Goal: Information Seeking & Learning: Learn about a topic

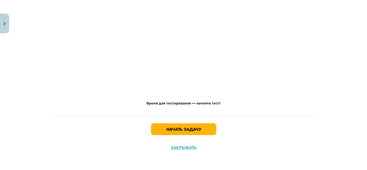
scroll to position [549, 0]
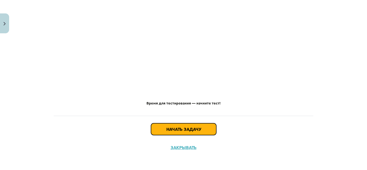
click at [202, 128] on button "Начать задачу" at bounding box center [183, 129] width 65 height 12
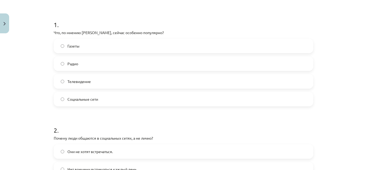
scroll to position [95, 0]
click at [95, 100] on font "Социальные сети" at bounding box center [82, 99] width 31 height 5
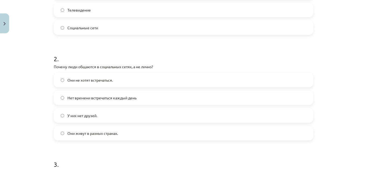
scroll to position [167, 0]
click at [112, 96] on font "Нет времени встречаться каждый день" at bounding box center [101, 97] width 69 height 5
click at [139, 109] on label "У них нет друзей." at bounding box center [183, 115] width 258 height 13
click at [138, 99] on label "Нет времени встречаться каждый день" at bounding box center [183, 97] width 258 height 13
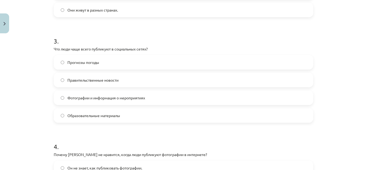
scroll to position [290, 0]
click at [141, 97] on font "Фотографии и информация о мероприятиях" at bounding box center [106, 97] width 78 height 5
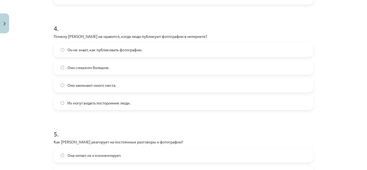
scroll to position [408, 0]
click at [125, 103] on font "Их могут видеть посторонние люди." at bounding box center [98, 102] width 63 height 5
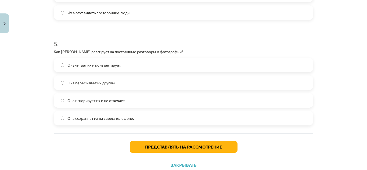
scroll to position [500, 0]
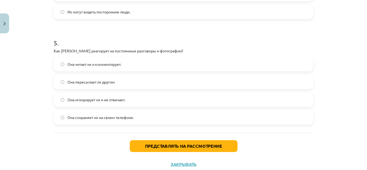
click at [69, 80] on font "Она пересылает их другим" at bounding box center [90, 82] width 47 height 5
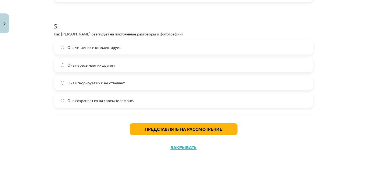
scroll to position [516, 0]
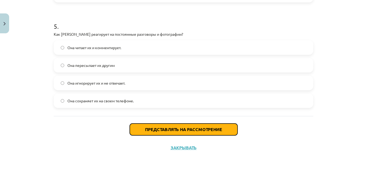
click at [199, 132] on button "Представлять на рассмотрение" at bounding box center [184, 130] width 108 height 12
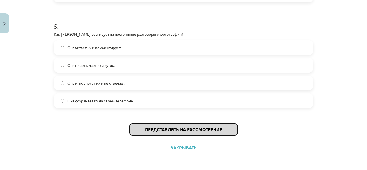
scroll to position [516, 0]
click at [218, 132] on button "Представлять на рассмотрение" at bounding box center [184, 129] width 108 height 12
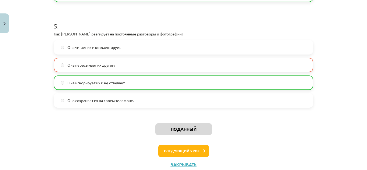
click at [158, 62] on label "Она пересылает их другим" at bounding box center [183, 64] width 258 height 13
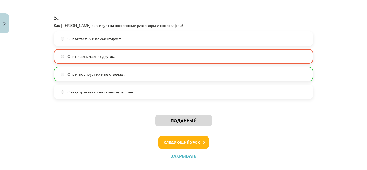
scroll to position [534, 0]
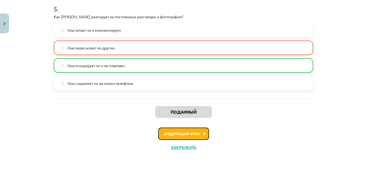
click at [199, 132] on button "Следующий урок" at bounding box center [183, 134] width 51 height 12
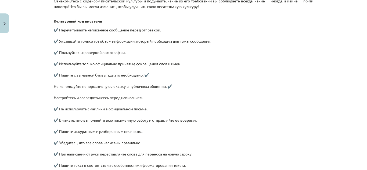
scroll to position [141, 0]
click at [159, 73] on p "✔️ Перечитывайте написанное сообщение перед отправкой. ✔️ Указывайте только тот…" at bounding box center [184, 137] width 260 height 220
click at [184, 64] on p "✔️ Перечитывайте написанное сообщение перед отправкой. ✔️ Указывайте только тот…" at bounding box center [184, 137] width 260 height 220
drag, startPoint x: 57, startPoint y: 28, endPoint x: 164, endPoint y: 27, distance: 106.7
click at [164, 27] on p "✔️ Перечитывайте написанное сообщение перед отправкой. ✔️ Указывайте только тот…" at bounding box center [184, 137] width 260 height 220
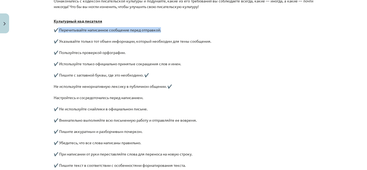
click at [183, 32] on p "✔️ Перечитывайте написанное сообщение перед отправкой. ✔️ Указывайте только тот…" at bounding box center [184, 137] width 260 height 220
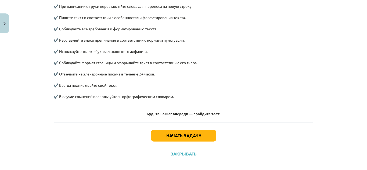
scroll to position [294, 0]
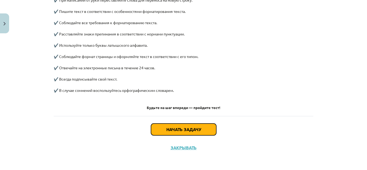
click at [190, 125] on button "Начать задачу" at bounding box center [183, 130] width 65 height 12
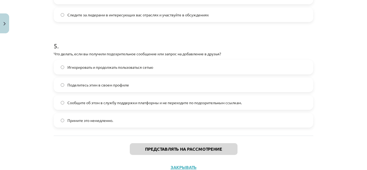
scroll to position [516, 0]
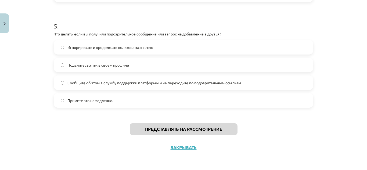
click at [124, 85] on span "Сообщите об этом в службу поддержки платформы и не переходите по подозрительным…" at bounding box center [154, 83] width 174 height 6
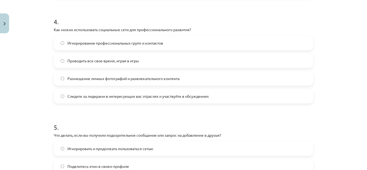
scroll to position [415, 0]
click at [215, 94] on label "Следите за лидерами в интересующих вас отраслях и участвуйте в обсуждениях" at bounding box center [183, 96] width 258 height 13
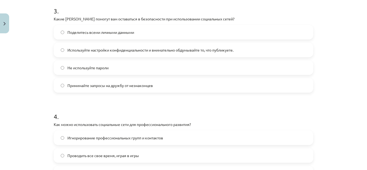
scroll to position [320, 0]
click at [249, 48] on label "Используйте настройки конфиденциальности и внимательно обдумывайте то, что публ…" at bounding box center [183, 50] width 258 height 13
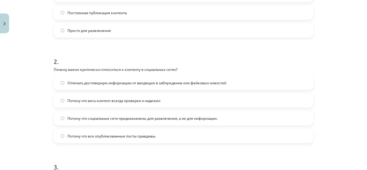
scroll to position [166, 0]
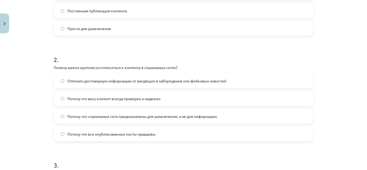
click at [250, 79] on label "Отличать достоверную информацию от вводящих в заблуждение или фейковых новостей" at bounding box center [183, 80] width 258 height 13
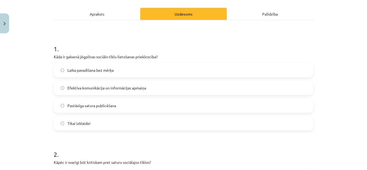
scroll to position [71, 0]
click at [156, 87] on label "Efektīva komunikācija un informācijas apmaiņa" at bounding box center [183, 87] width 258 height 13
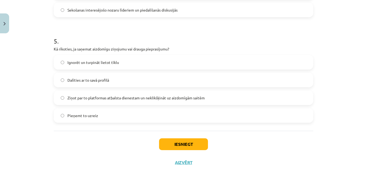
scroll to position [502, 0]
click at [184, 143] on button "Iesniegt" at bounding box center [183, 144] width 49 height 12
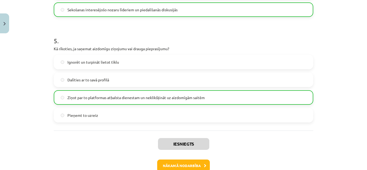
click at [328, 88] on div "Mācību tēma: Latviešu valodas 9. klases 1. ieskaites mācību materiāls #4 3. tēm…" at bounding box center [183, 85] width 367 height 170
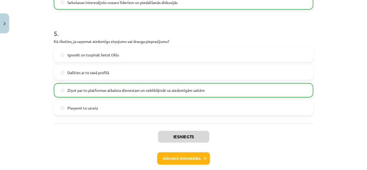
scroll to position [534, 0]
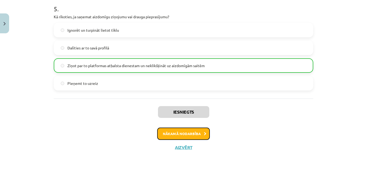
click at [184, 130] on button "Nākamā nodarbība" at bounding box center [183, 134] width 53 height 12
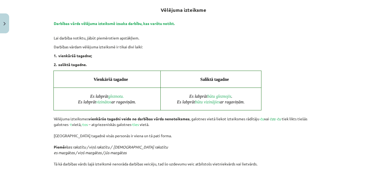
scroll to position [260, 0]
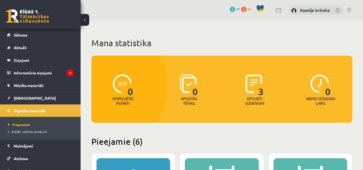
scroll to position [273, 0]
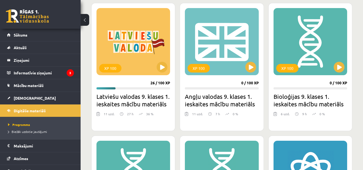
scroll to position [150, 0]
click at [338, 69] on button at bounding box center [339, 67] width 11 height 11
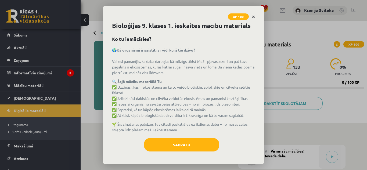
click at [254, 17] on icon "Close" at bounding box center [253, 17] width 3 height 4
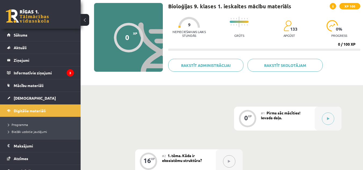
scroll to position [32, 0]
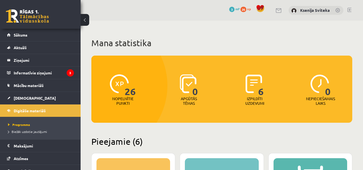
scroll to position [150, 0]
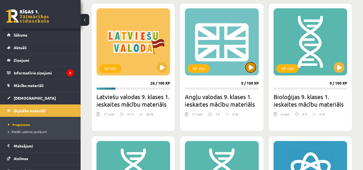
click at [252, 69] on button at bounding box center [250, 67] width 11 height 11
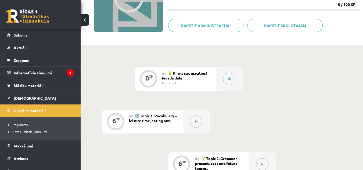
scroll to position [81, 0]
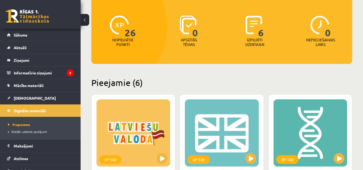
scroll to position [59, 0]
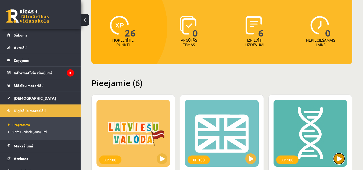
click at [339, 158] on button at bounding box center [339, 158] width 11 height 11
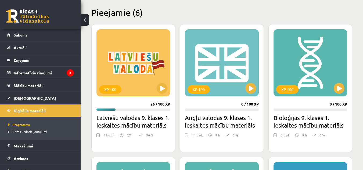
scroll to position [110, 0]
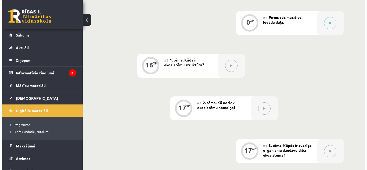
scroll to position [134, 0]
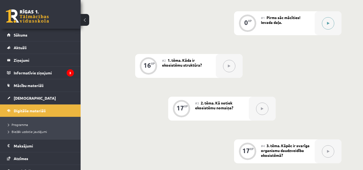
click at [332, 25] on button at bounding box center [328, 23] width 12 height 12
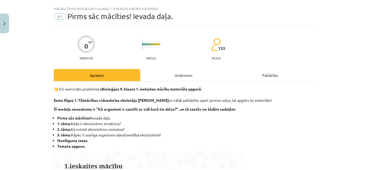
scroll to position [0, 0]
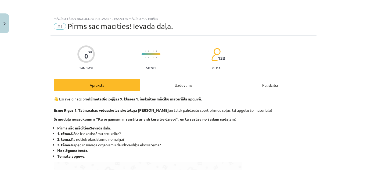
click at [326, 17] on button at bounding box center [332, 23] width 12 height 12
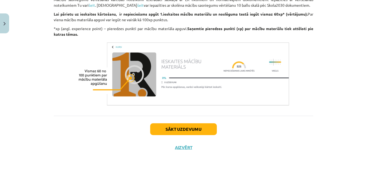
scroll to position [349, 0]
click at [316, 56] on div "Mācību tēma: Bioloģijas 9. klases 1. ieskaites mācību materiāls #1 Pirms sāc mā…" at bounding box center [183, 85] width 367 height 170
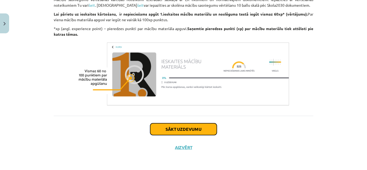
click at [181, 132] on button "Sākt uzdevumu" at bounding box center [183, 129] width 67 height 12
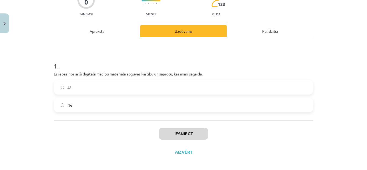
scroll to position [54, 0]
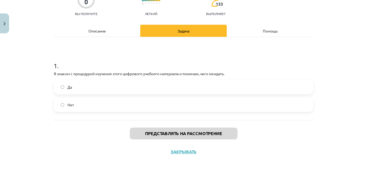
click at [168, 85] on label "Да" at bounding box center [183, 86] width 258 height 13
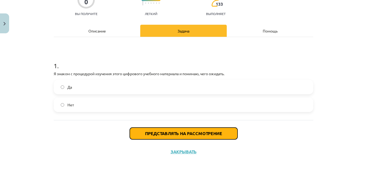
click at [165, 136] on button "Представлять на рассмотрение" at bounding box center [184, 134] width 108 height 12
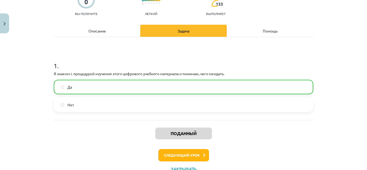
scroll to position [140, 0]
click at [188, 153] on font "Следующий урок" at bounding box center [182, 155] width 36 height 5
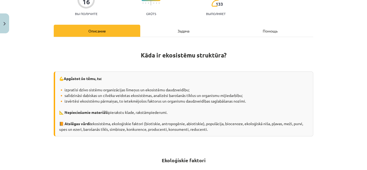
scroll to position [13, 0]
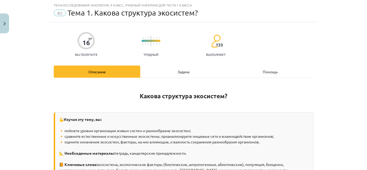
drag, startPoint x: 188, startPoint y: 153, endPoint x: 234, endPoint y: 107, distance: 64.8
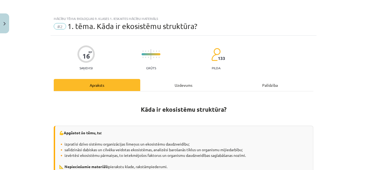
scroll to position [134, 0]
click at [327, 78] on div "Mācību tēma: Bioloģijas 9. klases 1. ieskaites mācību materiāls #2 1. tēma. Kād…" at bounding box center [183, 85] width 367 height 170
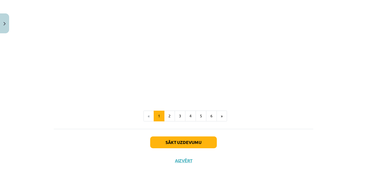
scroll to position [552, 0]
click at [292, 165] on div "Sākt uzdevumu Aizvērt" at bounding box center [184, 148] width 260 height 38
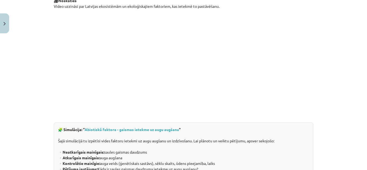
scroll to position [259, 0]
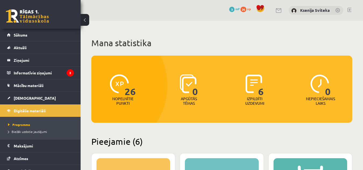
scroll to position [110, 0]
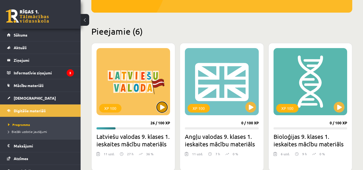
click at [161, 107] on button at bounding box center [162, 107] width 11 height 11
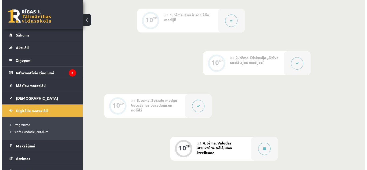
scroll to position [179, 0]
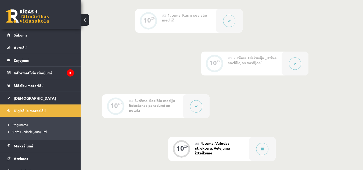
click at [196, 108] on button at bounding box center [196, 106] width 12 height 12
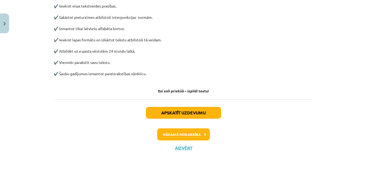
scroll to position [0, 0]
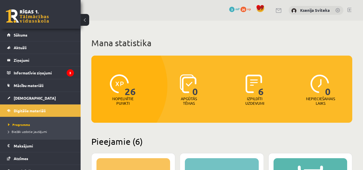
scroll to position [110, 0]
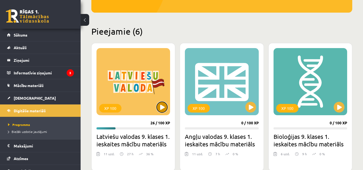
click at [161, 105] on button at bounding box center [162, 107] width 11 height 11
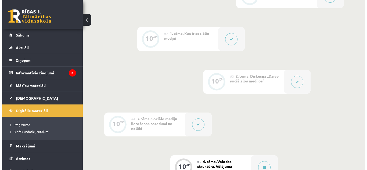
scroll to position [161, 0]
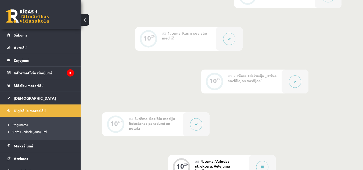
click at [296, 80] on button at bounding box center [295, 82] width 12 height 12
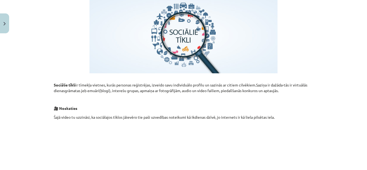
scroll to position [0, 0]
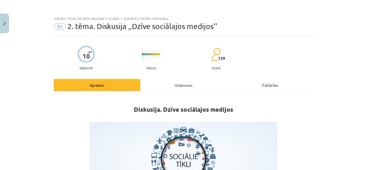
click at [58, 25] on span "#3" at bounding box center [60, 26] width 12 height 6
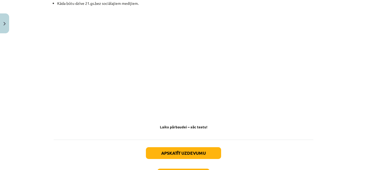
scroll to position [533, 0]
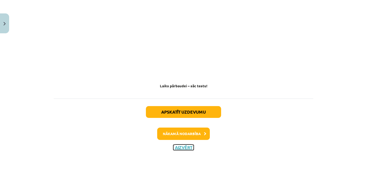
click at [182, 147] on button "Aizvērt" at bounding box center [183, 147] width 20 height 5
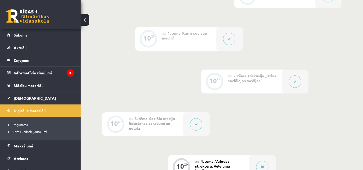
click at [230, 39] on icon at bounding box center [229, 38] width 3 height 3
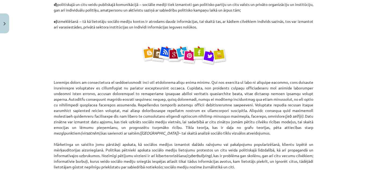
scroll to position [386, 0]
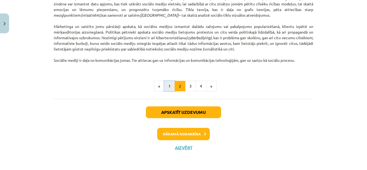
click at [167, 83] on button "1" at bounding box center [169, 86] width 11 height 11
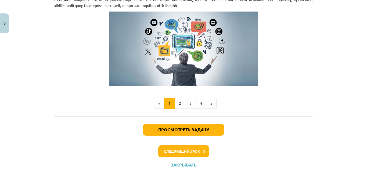
scroll to position [418, 0]
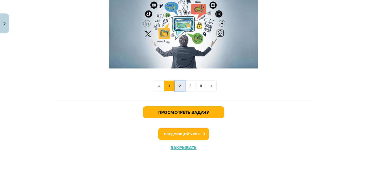
click at [179, 88] on font "2" at bounding box center [180, 85] width 2 height 5
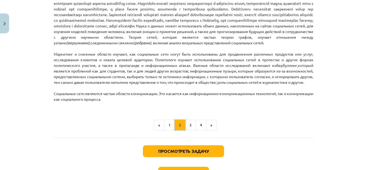
scroll to position [387, 0]
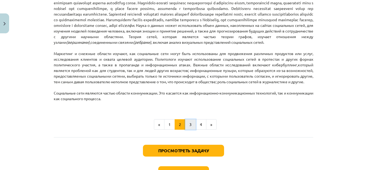
click at [190, 130] on button "3" at bounding box center [190, 124] width 11 height 11
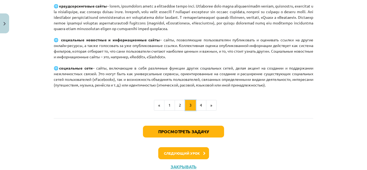
scroll to position [413, 0]
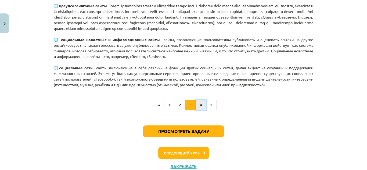
click at [200, 107] on font "4" at bounding box center [201, 104] width 2 height 5
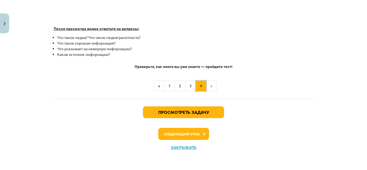
scroll to position [192, 0]
click at [168, 87] on font "1" at bounding box center [169, 85] width 2 height 5
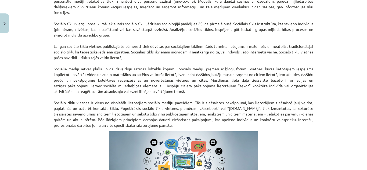
scroll to position [264, 0]
click at [195, 58] on p "Sociālo mediju jēdziena pamatā ir vārds “sociāls”, ar to apzīmējot šo mediju sn…" at bounding box center [184, 52] width 260 height 152
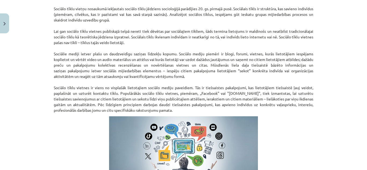
scroll to position [281, 0]
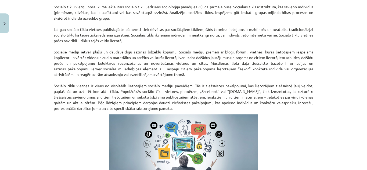
click at [224, 47] on p "Sociālo mediju jēdziena pamatā ir vārds “sociāls”, ar to apzīmējot šo mediju sn…" at bounding box center [184, 35] width 260 height 152
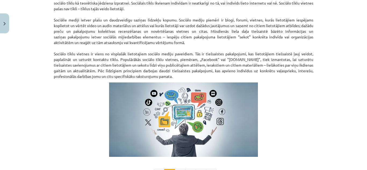
scroll to position [313, 0]
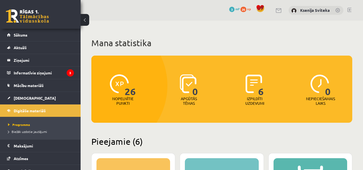
scroll to position [110, 0]
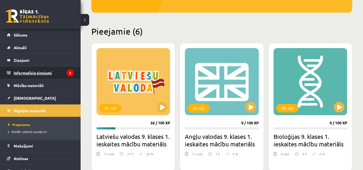
click at [46, 73] on legend "Informatīvie ziņojumi 3" at bounding box center [44, 73] width 60 height 12
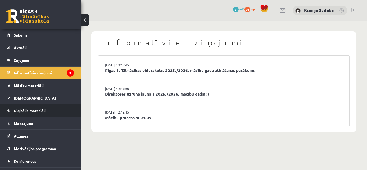
click at [43, 107] on link "Digitālie materiāli" at bounding box center [40, 111] width 67 height 12
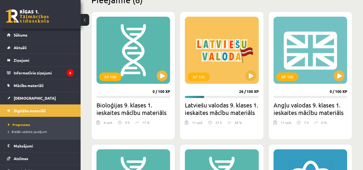
scroll to position [141, 0]
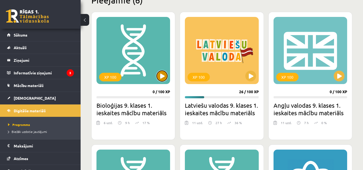
click at [164, 79] on button at bounding box center [162, 76] width 11 height 11
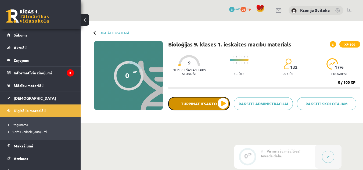
click at [185, 103] on button "Turpināt iesākto" at bounding box center [199, 103] width 62 height 13
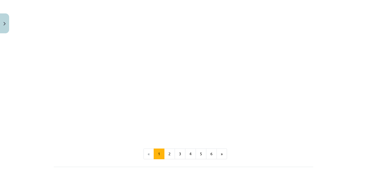
scroll to position [514, 0]
click at [170, 156] on button "2" at bounding box center [169, 154] width 11 height 11
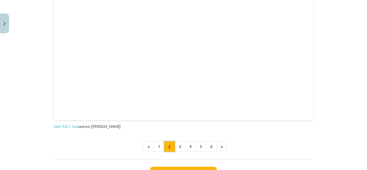
scroll to position [376, 0]
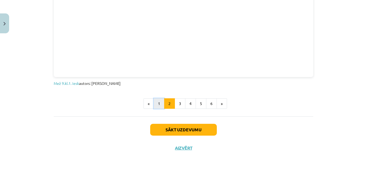
click at [155, 100] on button "1" at bounding box center [159, 103] width 11 height 11
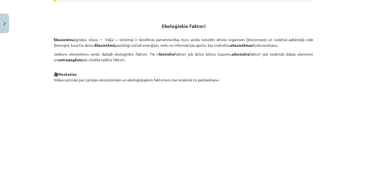
scroll to position [188, 0]
drag, startPoint x: 153, startPoint y: 54, endPoint x: 169, endPoint y: 55, distance: 16.2
click at [169, 55] on p "Jebkuru ekosistēmu veido dažādi ekoloģiskie faktori. Tie ir biotiskie faktori j…" at bounding box center [184, 57] width 260 height 11
copy b "biotiskie"
drag, startPoint x: 227, startPoint y: 53, endPoint x: 244, endPoint y: 55, distance: 17.0
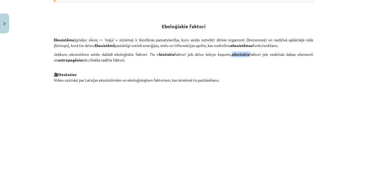
click at [244, 55] on p "Jebkuru ekosistēmu veido dažādi ekoloģiskie faktori. Tie ir biotiskie faktori j…" at bounding box center [184, 57] width 260 height 11
copy b "abiotiskie"
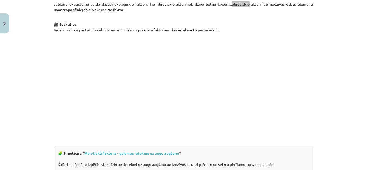
scroll to position [239, 0]
click at [307, 68] on p at bounding box center [184, 84] width 260 height 98
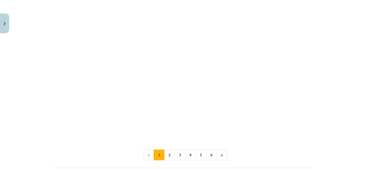
scroll to position [536, 0]
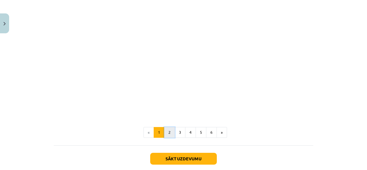
click at [168, 134] on button "2" at bounding box center [169, 132] width 11 height 11
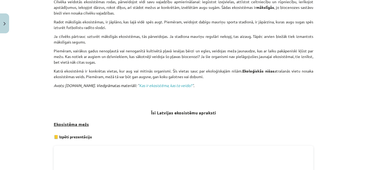
scroll to position [156, 0]
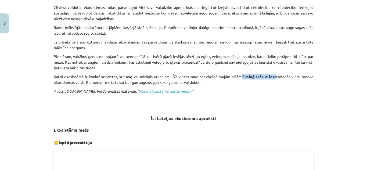
drag, startPoint x: 240, startPoint y: 76, endPoint x: 272, endPoint y: 78, distance: 32.8
click at [272, 78] on p "Katrā ekosistēmā ir konkrētas vietas, kur aug vai mitinās organismi. Šīs vietas…" at bounding box center [184, 79] width 260 height 11
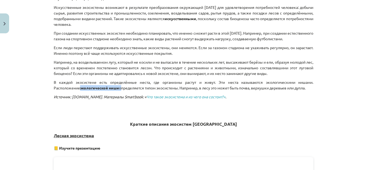
drag, startPoint x: 51, startPoint y: 94, endPoint x: 92, endPoint y: 94, distance: 41.4
click at [92, 94] on div "16 XP Вы получите Трудный 132 выполняет Описание Задача Помощь Типы экосистем Э…" at bounding box center [184, 128] width 266 height 509
copy p "экологической ниши"
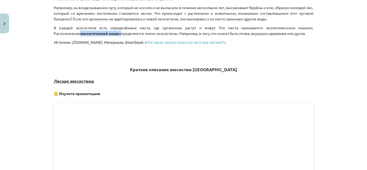
scroll to position [215, 0]
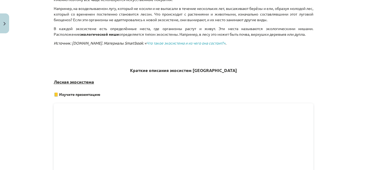
click at [199, 87] on h3 "Лесная экосистема" at bounding box center [184, 82] width 260 height 15
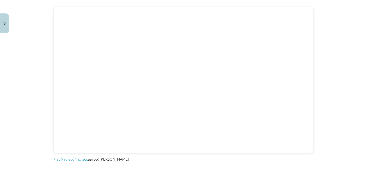
scroll to position [316, 0]
